Goal: Ask a question

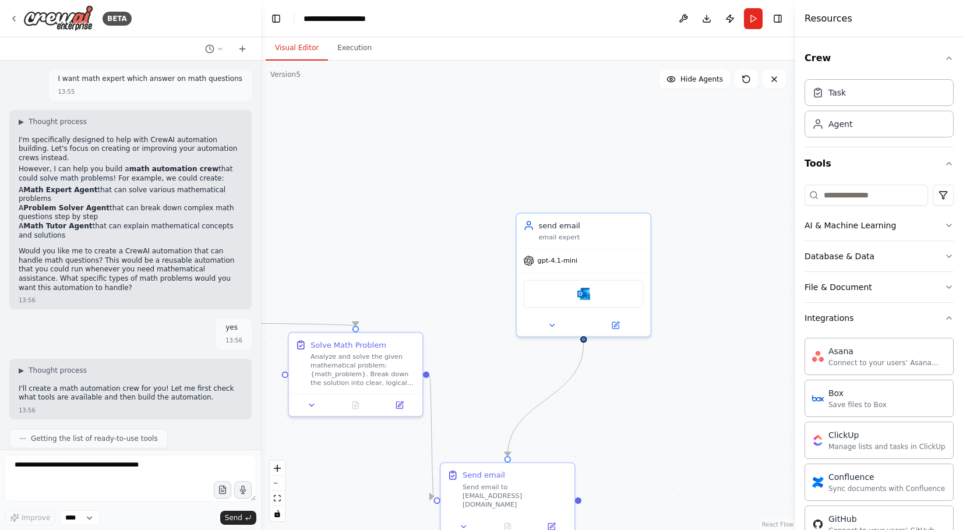
scroll to position [450, 0]
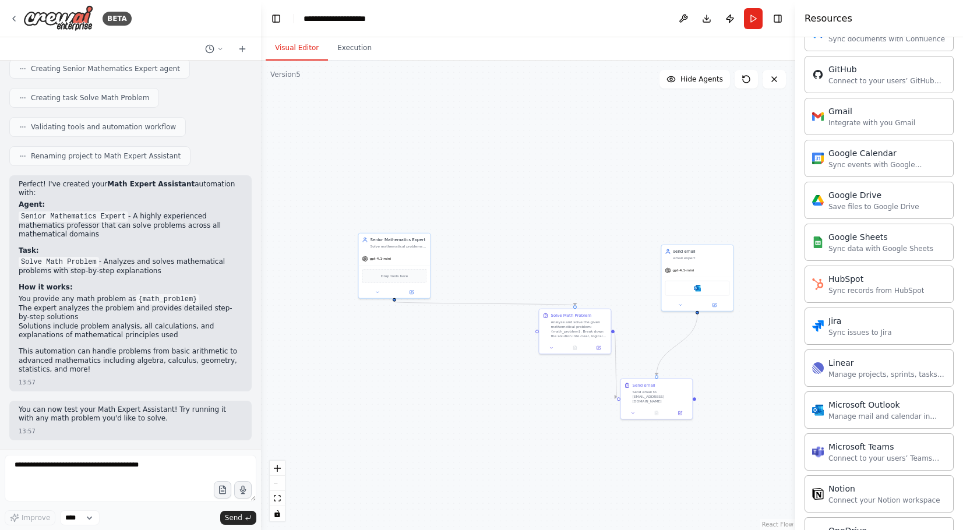
drag, startPoint x: 391, startPoint y: 191, endPoint x: 594, endPoint y: 233, distance: 207.0
click at [594, 233] on div ".deletable-edge-delete-btn { width: 20px; height: 20px; border: 0px solid #ffff…" at bounding box center [528, 295] width 534 height 469
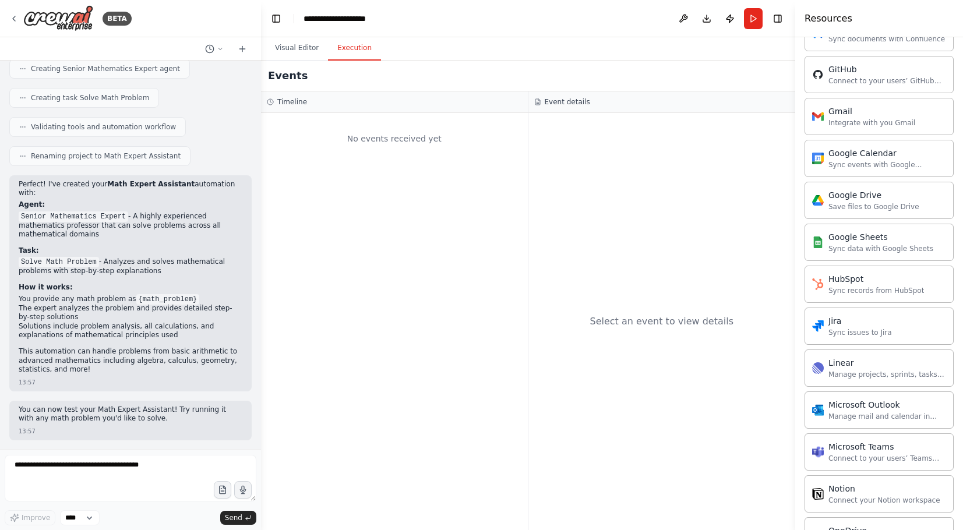
click at [360, 48] on button "Execution" at bounding box center [354, 48] width 53 height 24
click at [26, 14] on img at bounding box center [58, 18] width 70 height 26
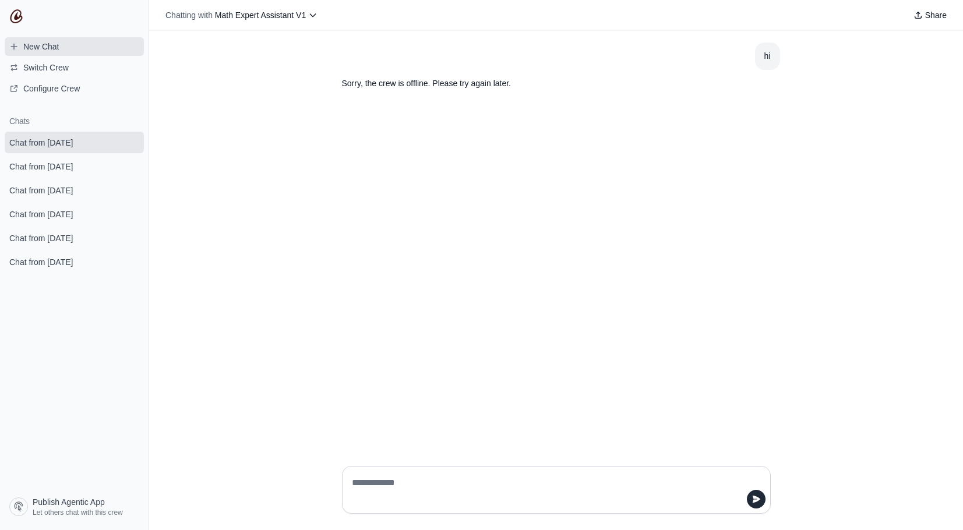
click at [40, 47] on span "New Chat" at bounding box center [41, 47] width 36 height 12
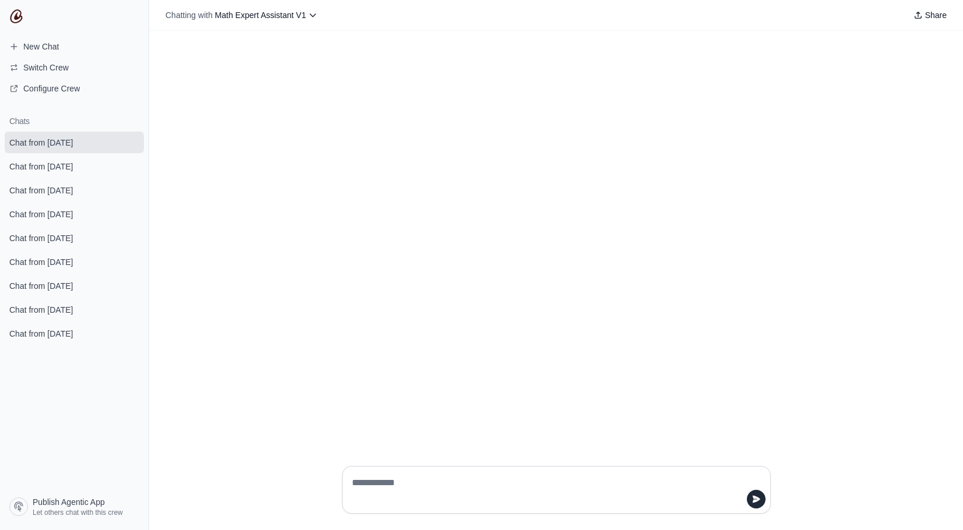
click at [406, 485] on textarea at bounding box center [552, 490] width 407 height 33
type textarea "**"
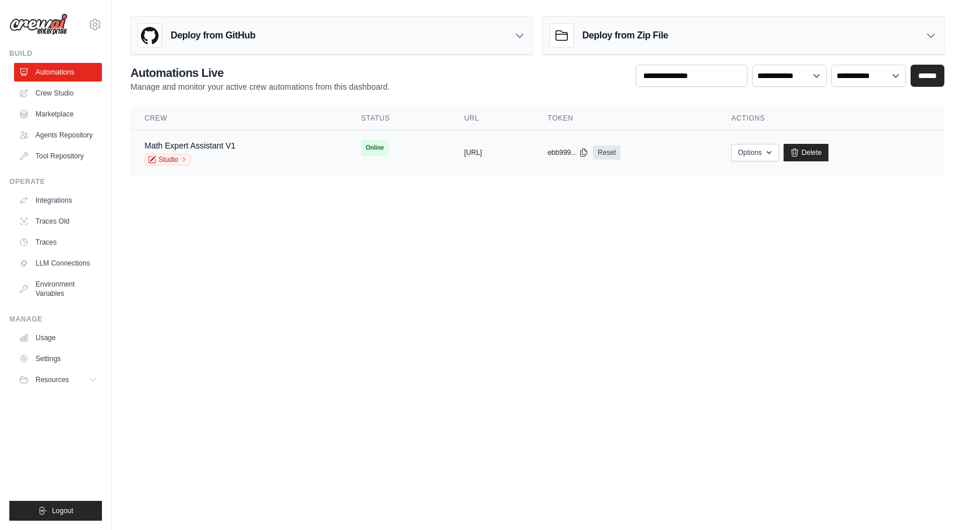
click at [190, 151] on div "Math Expert Assistant V1" at bounding box center [189, 146] width 91 height 12
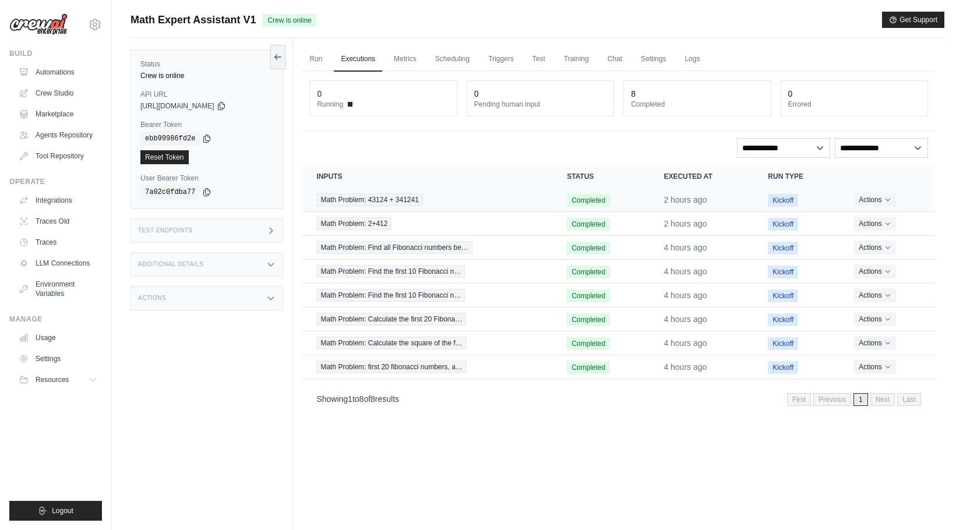
click at [395, 204] on span "Math Problem: 43124 + 341241" at bounding box center [369, 199] width 106 height 13
click at [351, 253] on span "Math Problem: Find all Fibonacci numbers be…" at bounding box center [394, 247] width 156 height 13
click at [707, 59] on link "Logs" at bounding box center [691, 59] width 29 height 24
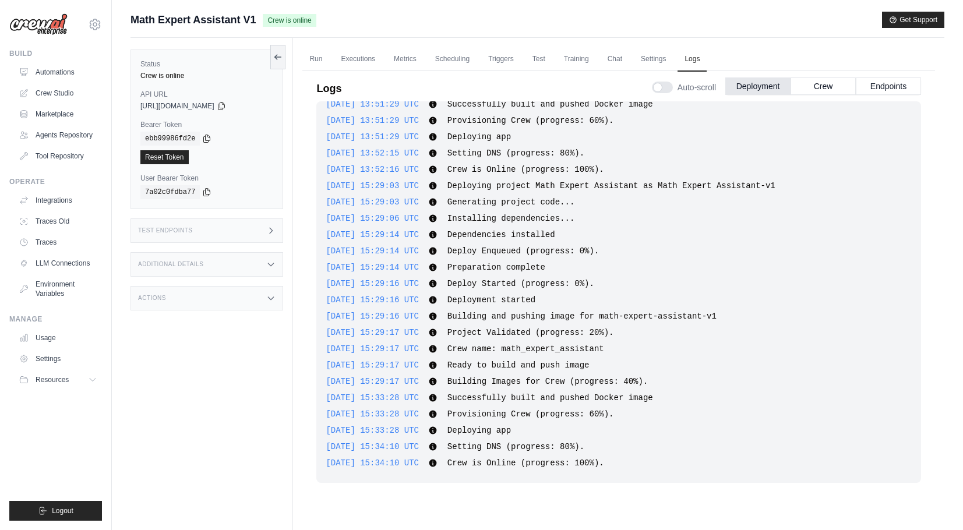
scroll to position [811, 0]
click at [838, 82] on button "Crew" at bounding box center [822, 85] width 65 height 17
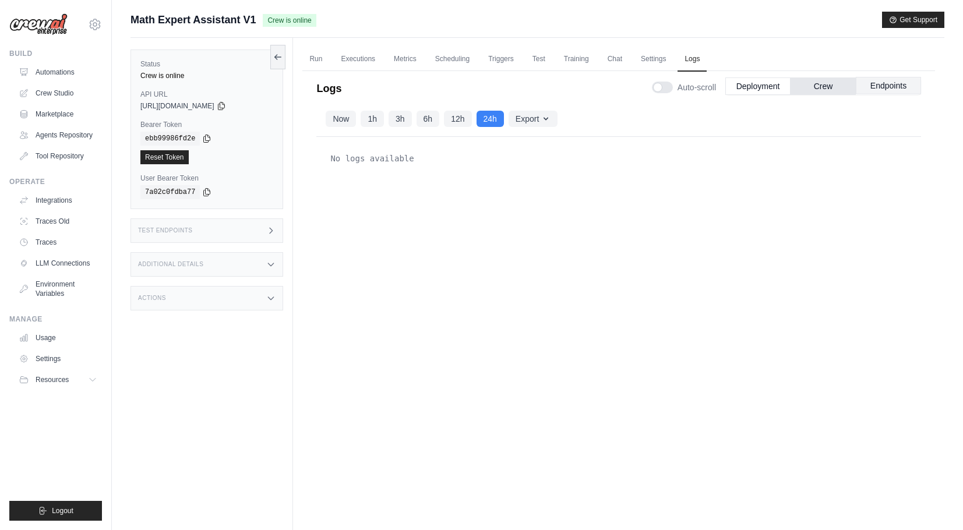
click at [880, 93] on button "Endpoints" at bounding box center [888, 85] width 65 height 17
click at [846, 89] on button "Crew" at bounding box center [822, 85] width 65 height 17
click at [673, 59] on link "Settings" at bounding box center [653, 59] width 39 height 24
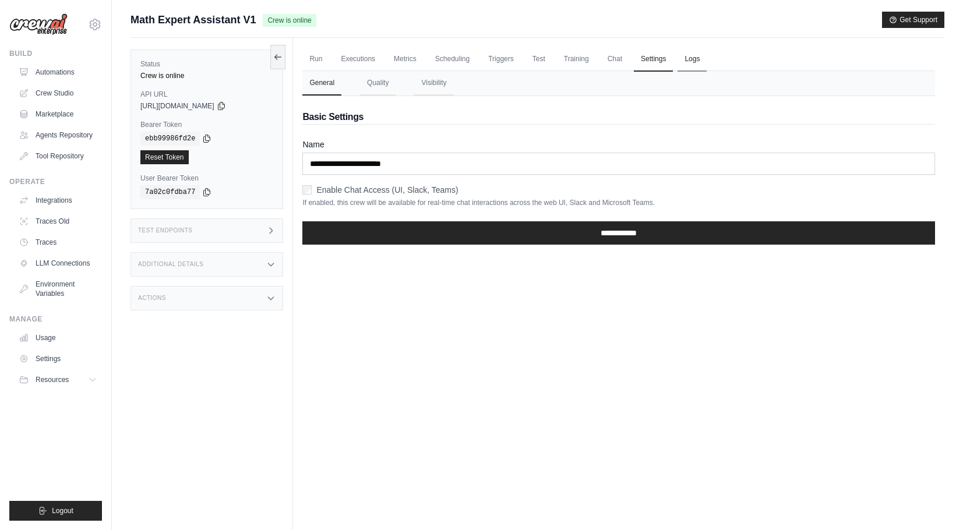
click at [707, 58] on link "Logs" at bounding box center [691, 59] width 29 height 24
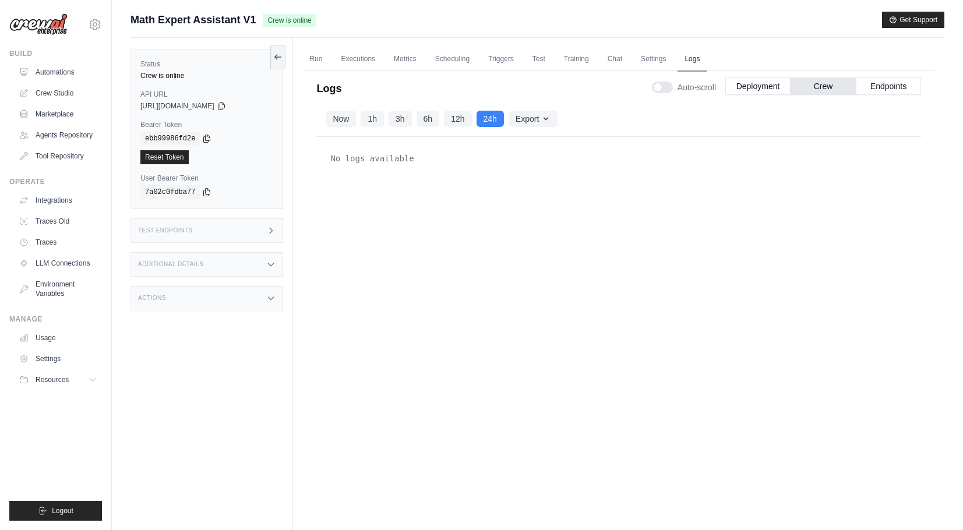
click at [707, 54] on link "Logs" at bounding box center [691, 59] width 29 height 24
click at [671, 54] on link "Settings" at bounding box center [653, 59] width 39 height 24
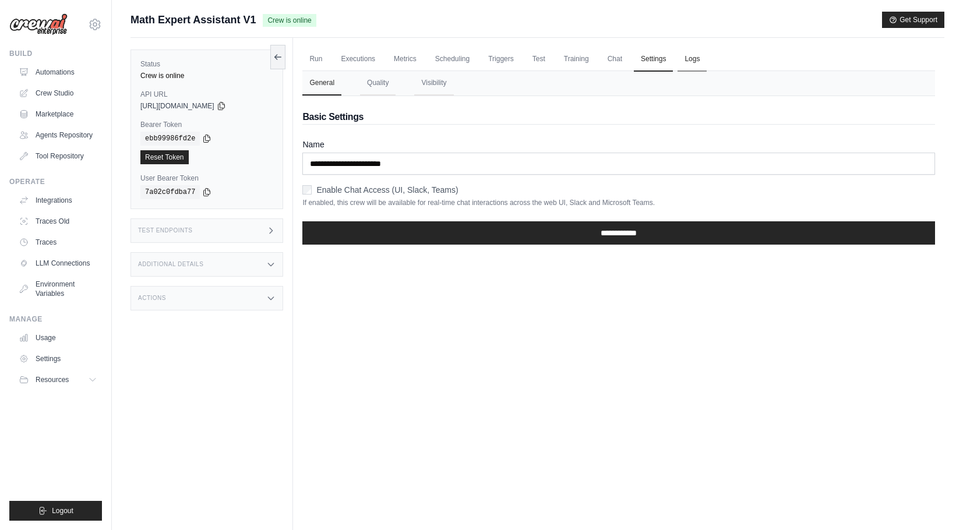
click at [707, 55] on link "Logs" at bounding box center [691, 59] width 29 height 24
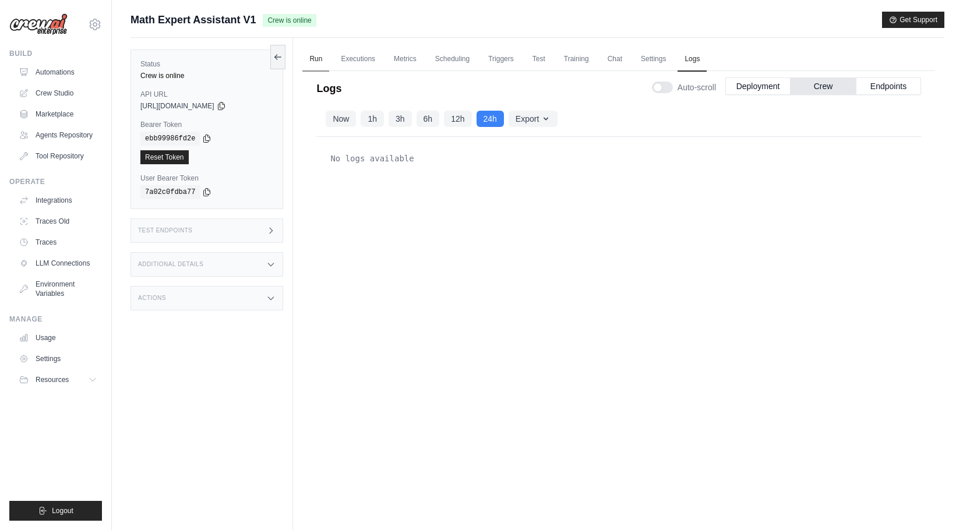
click at [319, 53] on link "Run" at bounding box center [315, 59] width 27 height 24
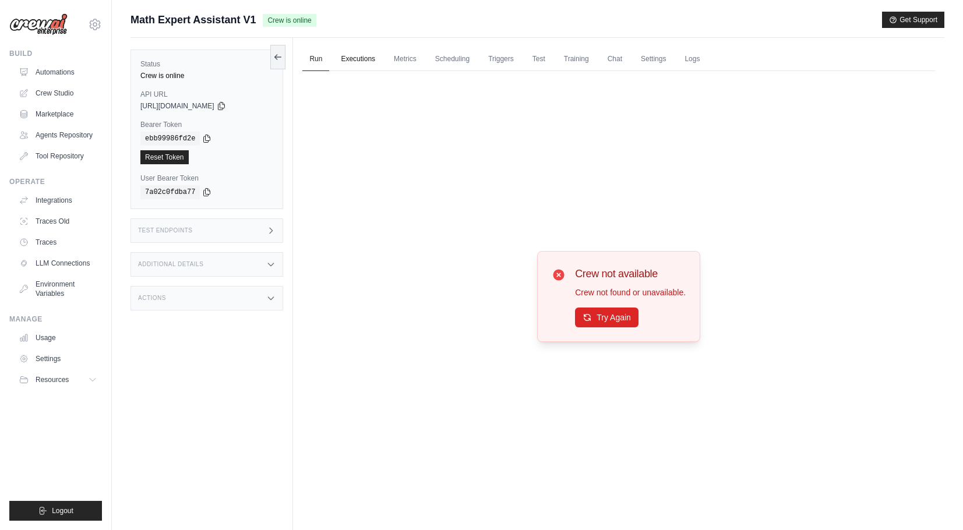
click at [365, 62] on link "Executions" at bounding box center [358, 59] width 48 height 24
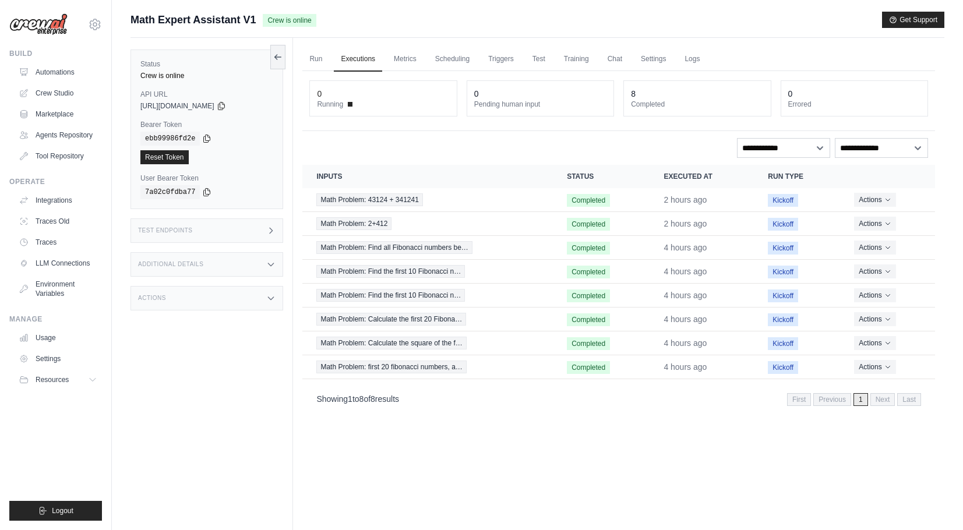
click at [387, 199] on span "Math Problem: 43124 + 341241" at bounding box center [369, 199] width 106 height 13
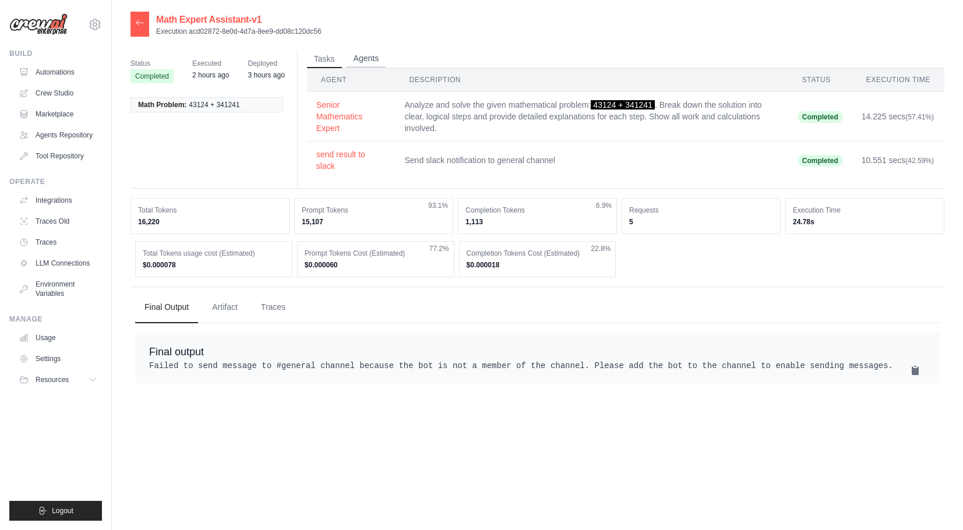
click at [371, 60] on button "Agents" at bounding box center [367, 58] width 40 height 17
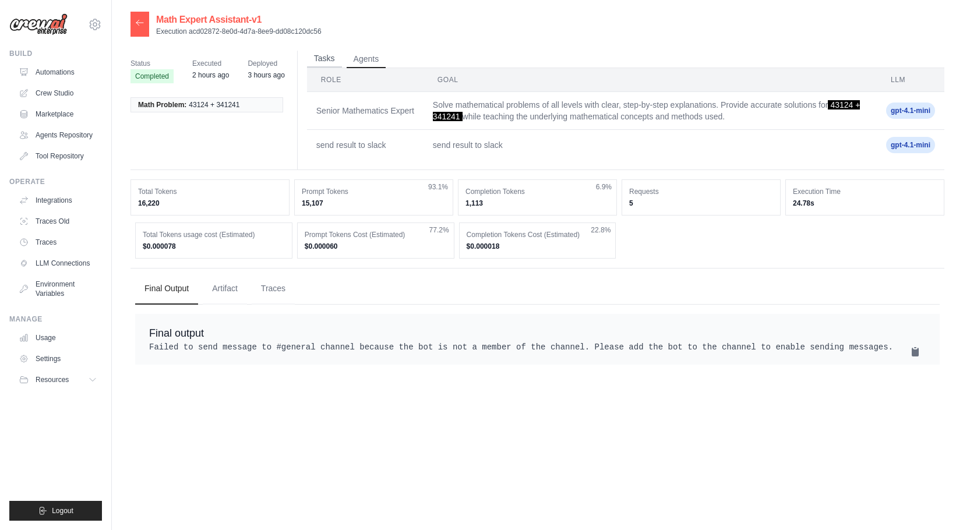
click at [329, 61] on button "Tasks" at bounding box center [324, 58] width 35 height 17
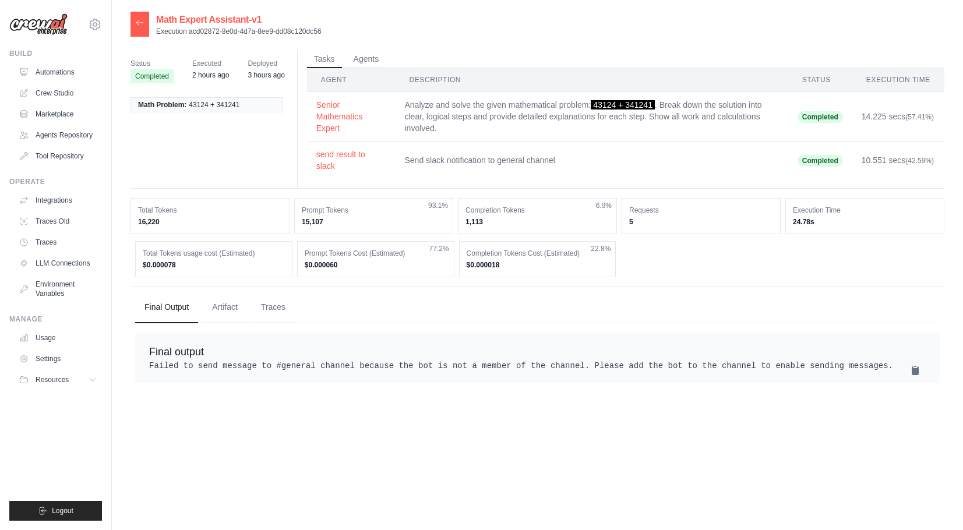
click at [62, 62] on div "Build Automations Crew Studio Marketplace Agents Repository" at bounding box center [55, 107] width 93 height 116
click at [62, 67] on link "Automations" at bounding box center [59, 72] width 88 height 19
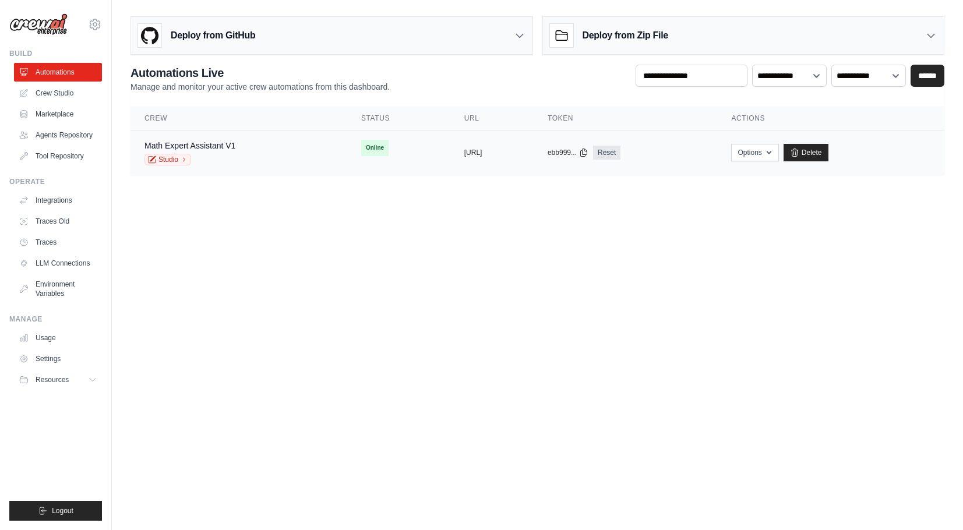
click at [355, 147] on td "Online" at bounding box center [398, 147] width 103 height 35
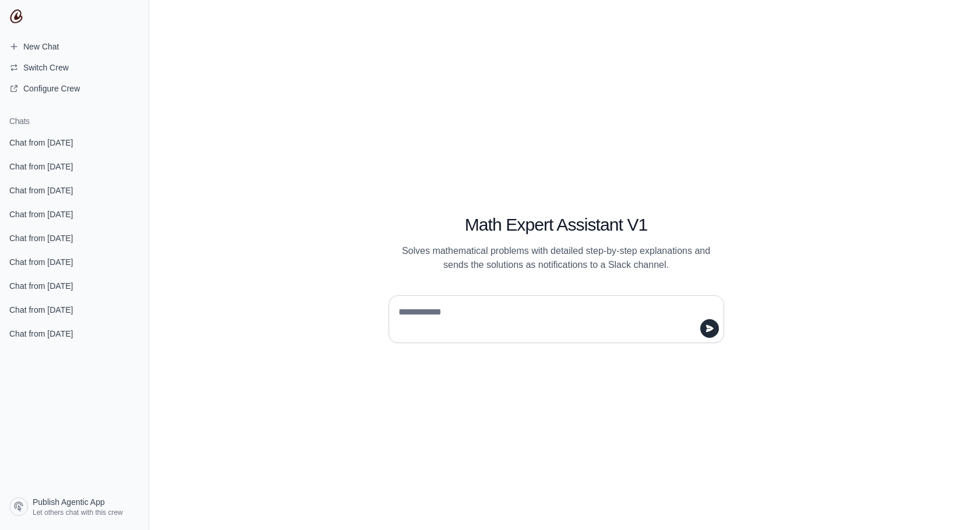
click at [38, 202] on div "Chat from [DATE] Chat from [DATE] Chat from [DATE] Chat from [DATE] Chat from […" at bounding box center [74, 238] width 149 height 213
click at [42, 190] on span "Chat from [DATE]" at bounding box center [40, 191] width 63 height 12
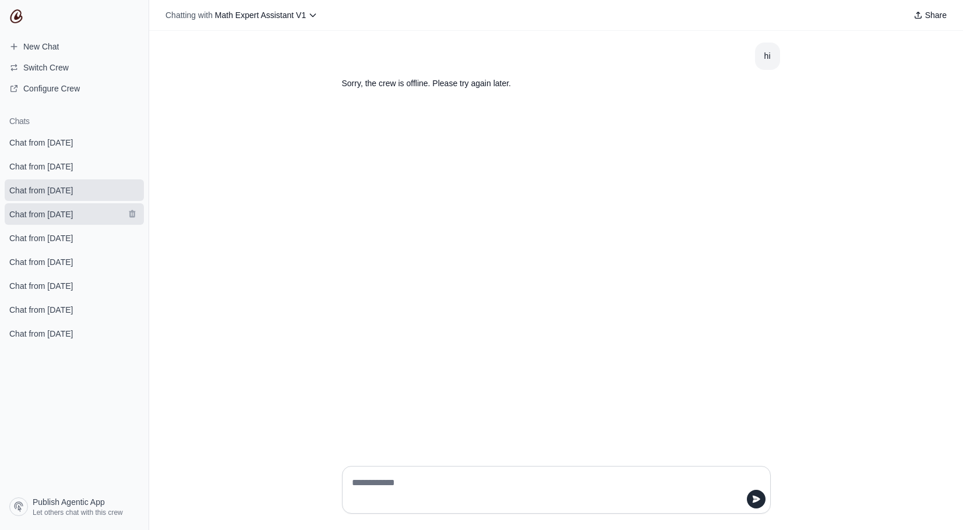
click at [31, 217] on span "Chat from [DATE]" at bounding box center [40, 215] width 63 height 12
click at [31, 257] on span "Chat from [DATE]" at bounding box center [40, 262] width 63 height 12
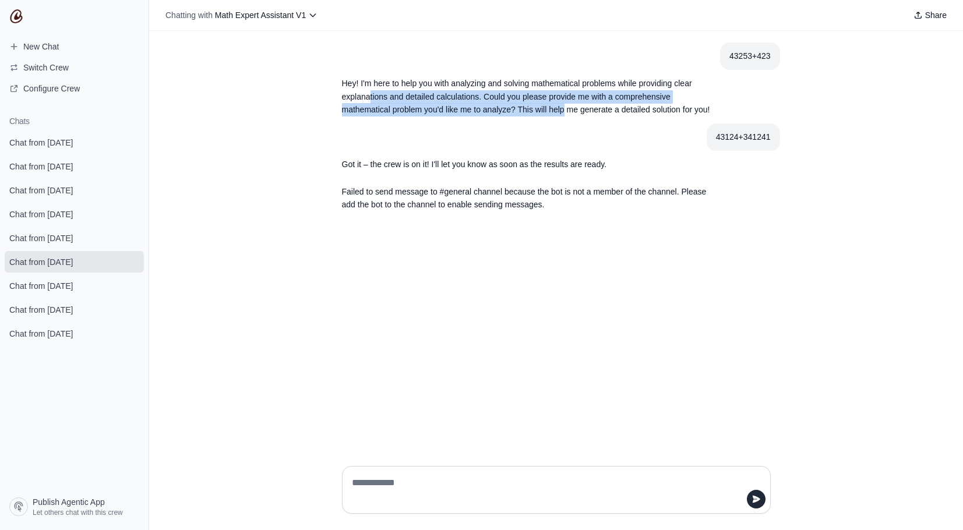
drag, startPoint x: 369, startPoint y: 88, endPoint x: 563, endPoint y: 105, distance: 195.3
click at [563, 105] on p "Hey! I'm here to help you with analyzing and solving mathematical problems whil…" at bounding box center [528, 97] width 373 height 40
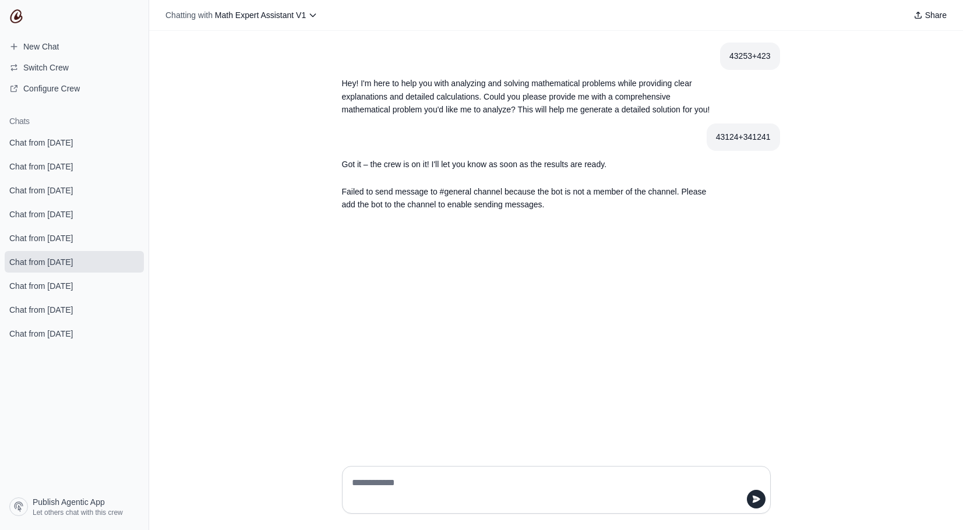
click at [569, 102] on p "Hey! I'm here to help you with analyzing and solving mathematical problems whil…" at bounding box center [528, 97] width 373 height 40
click at [52, 334] on span "Chat from [DATE]" at bounding box center [40, 334] width 63 height 12
